Goal: Task Accomplishment & Management: Use online tool/utility

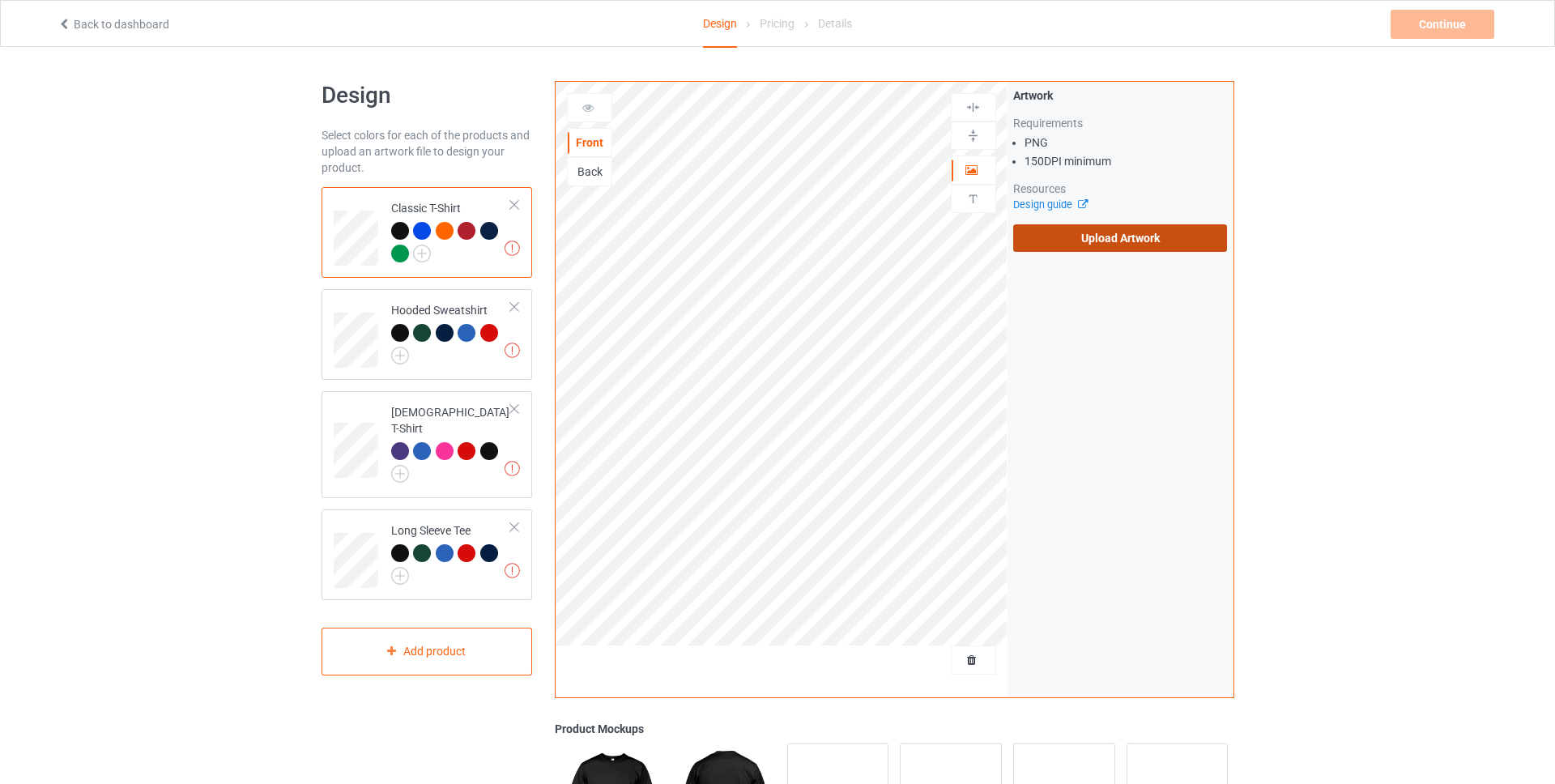
click at [1142, 234] on label "Upload Artwork" at bounding box center [1120, 238] width 215 height 27
click at [0, 0] on input "Upload Artwork" at bounding box center [0, 0] width 0 height 0
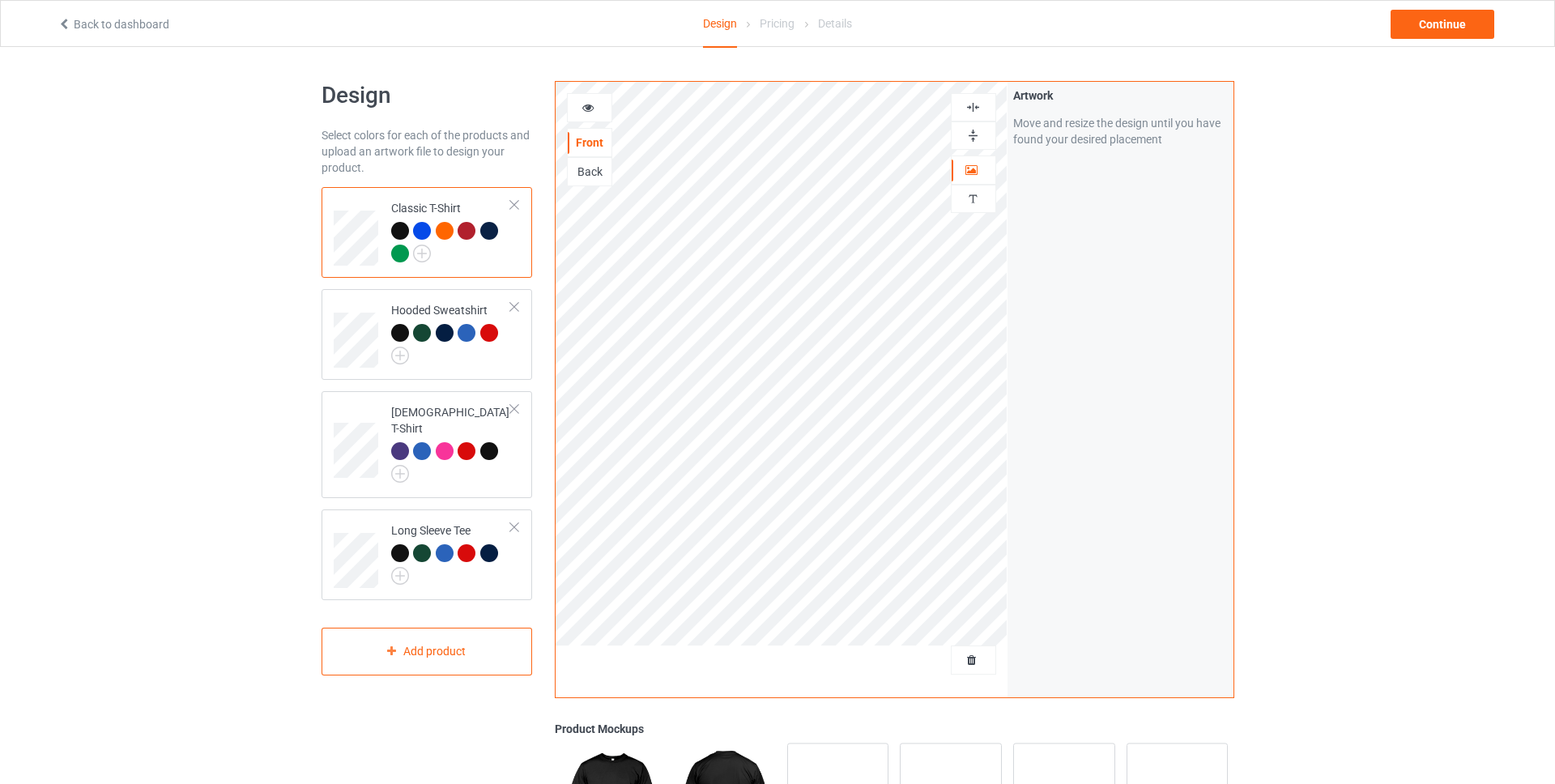
click at [976, 111] on img at bounding box center [973, 107] width 15 height 15
click at [970, 136] on img at bounding box center [973, 135] width 15 height 15
click at [971, 105] on img at bounding box center [973, 107] width 15 height 15
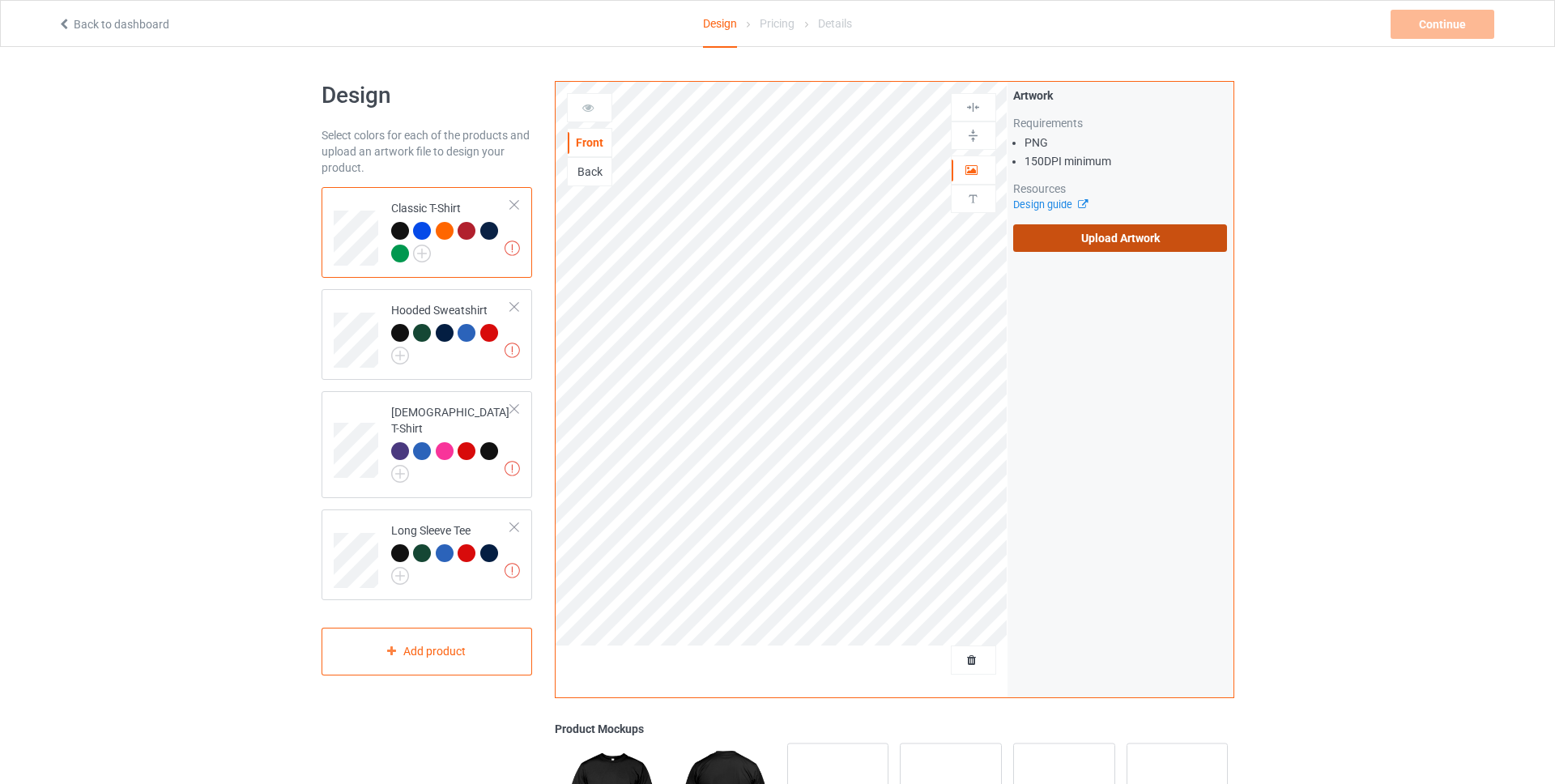
click at [1075, 234] on label "Upload Artwork" at bounding box center [1120, 238] width 215 height 27
click at [0, 0] on input "Upload Artwork" at bounding box center [0, 0] width 0 height 0
